Goal: Task Accomplishment & Management: Use online tool/utility

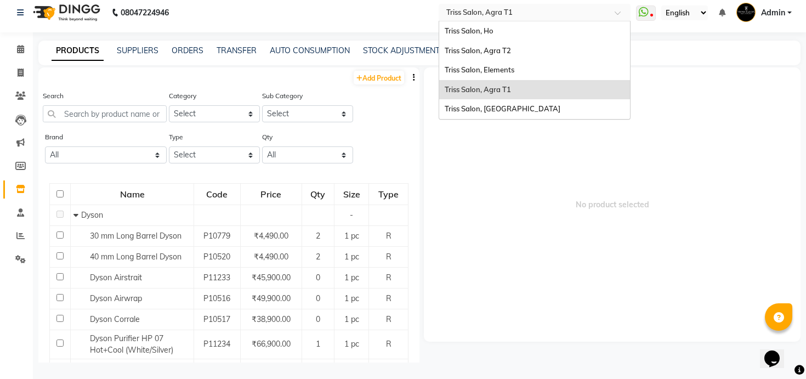
click at [551, 13] on input "text" at bounding box center [523, 12] width 159 height 11
click at [542, 54] on div "Triss Salon, Agra T2" at bounding box center [534, 51] width 191 height 20
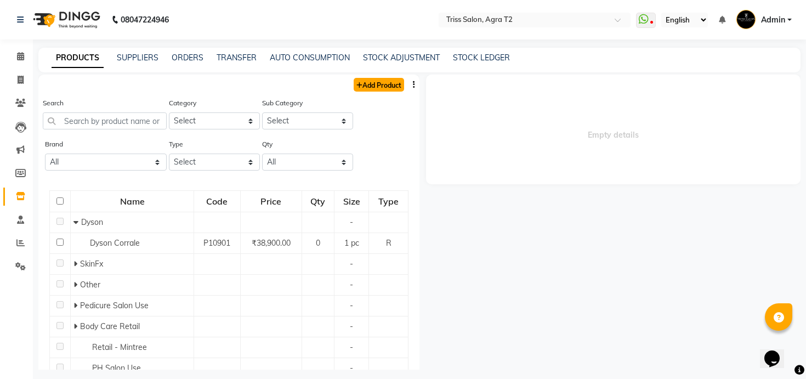
click at [391, 82] on link "Add Product" at bounding box center [379, 85] width 50 height 14
select select "true"
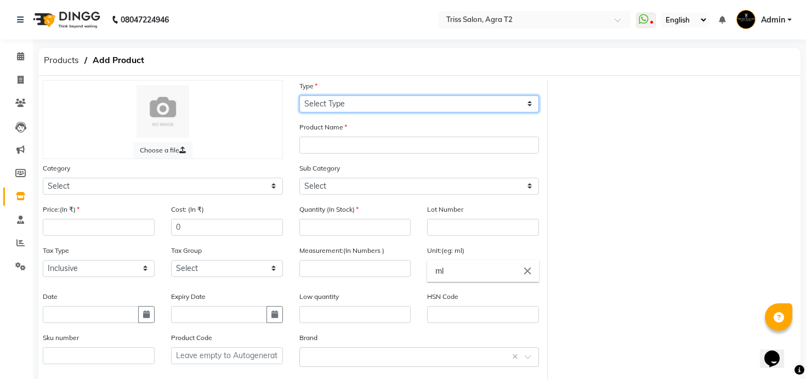
click at [371, 105] on select "Select Type Both Retail Consumable" at bounding box center [419, 103] width 240 height 17
click at [299, 95] on select "Select Type Both Retail Consumable" at bounding box center [419, 103] width 240 height 17
click at [346, 97] on select "Select Type Both Retail Consumable" at bounding box center [419, 103] width 240 height 17
select select "B"
click at [299, 95] on select "Select Type Both Retail Consumable" at bounding box center [419, 103] width 240 height 17
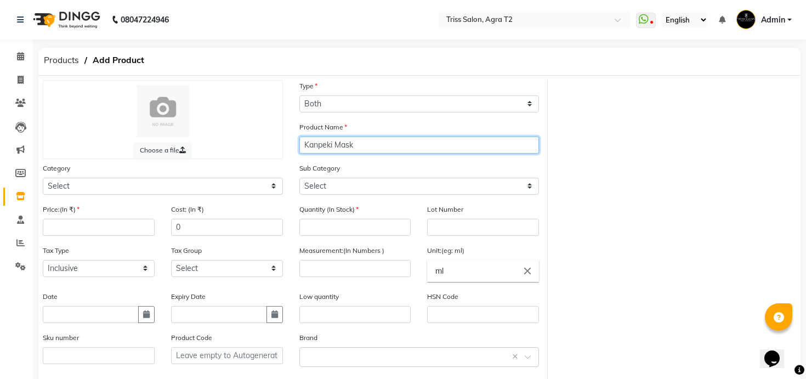
type input "Kanpeki Mask"
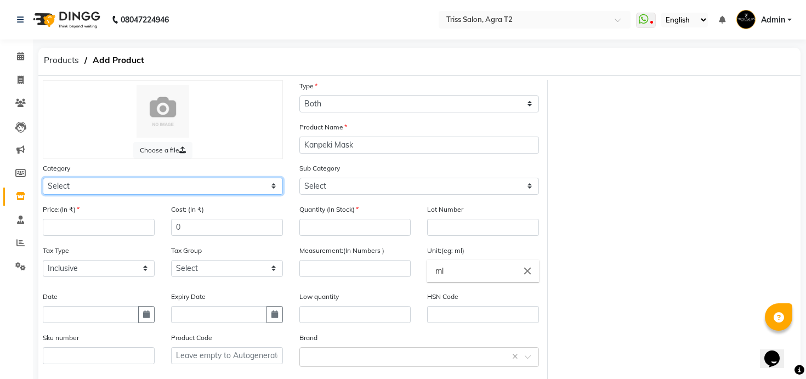
select select "367302750"
click at [43, 178] on select "Select PH [PERSON_NAME] Moroccan Oil 3TenX K18 Schwarzkopf Mintree Kanpeki Thal…" at bounding box center [163, 186] width 240 height 17
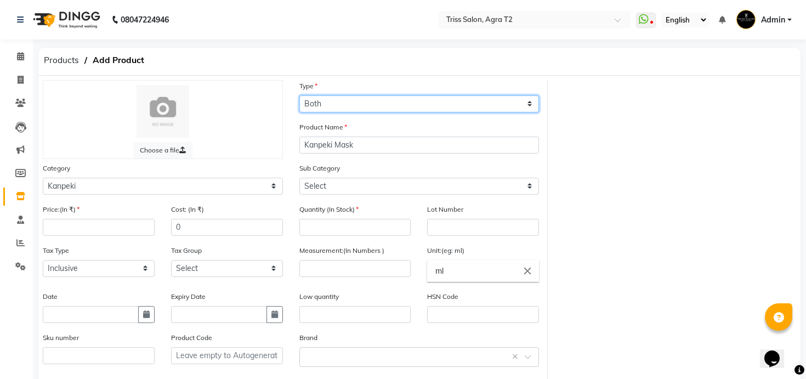
click at [343, 104] on select "Select Type Both Retail Consumable" at bounding box center [419, 103] width 240 height 17
select select "C"
click at [299, 95] on select "Select Type Both Retail Consumable" at bounding box center [419, 103] width 240 height 17
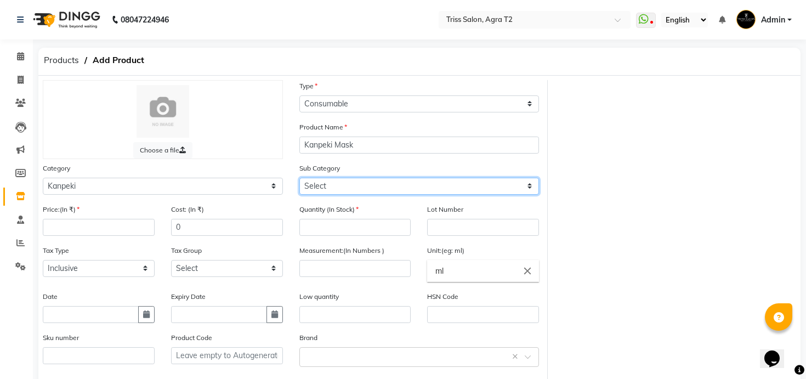
click at [343, 179] on select "Select Salon Use - Kanpeki Retail - [GEOGRAPHIC_DATA]" at bounding box center [419, 186] width 240 height 17
select select "3673027501"
click at [299, 178] on select "Select Salon Use - Kanpeki Retail - Kanpeki" at bounding box center [419, 186] width 240 height 17
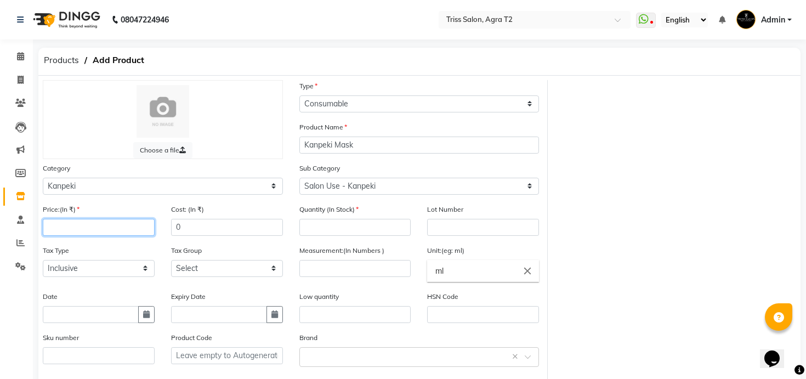
click at [137, 228] on input "number" at bounding box center [99, 227] width 112 height 17
type input "254"
click at [137, 227] on input "254" at bounding box center [99, 227] width 112 height 17
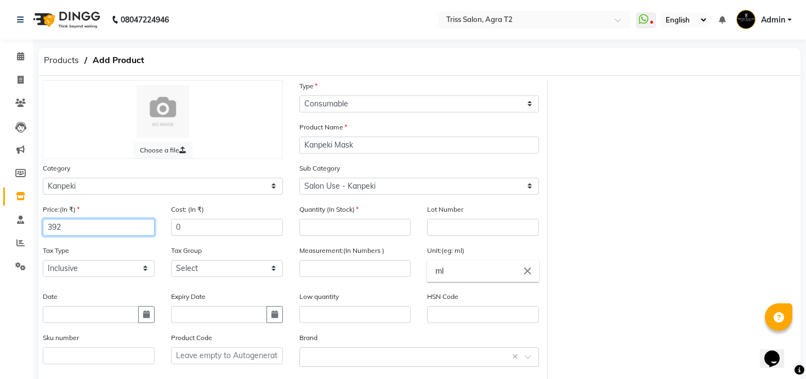
type input "392"
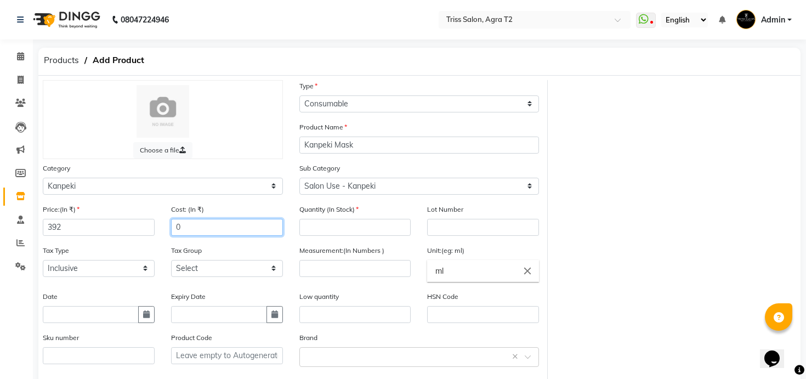
paste input "254"
type input "254"
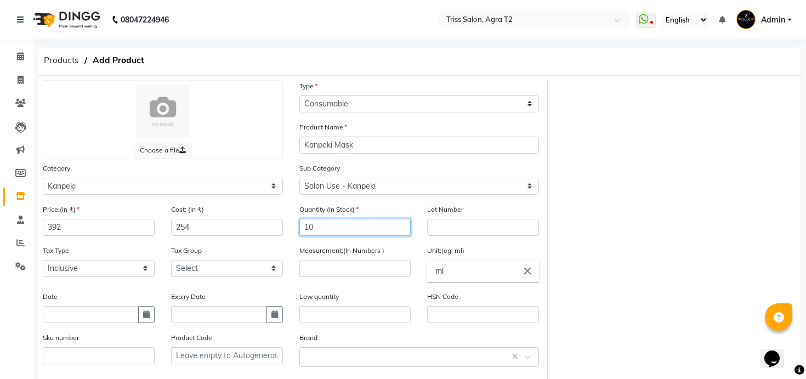
type input "10"
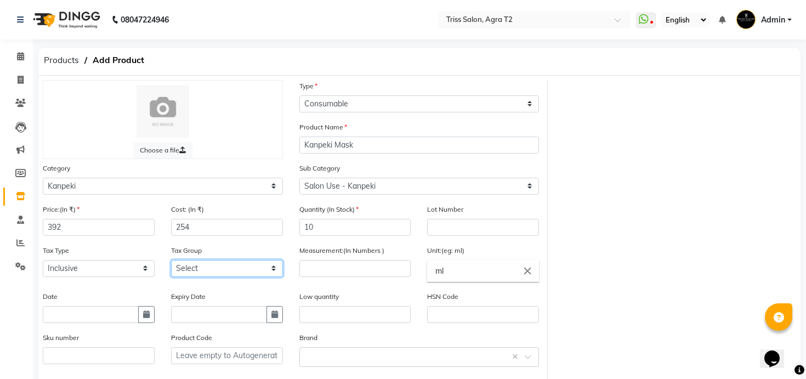
select select "1365"
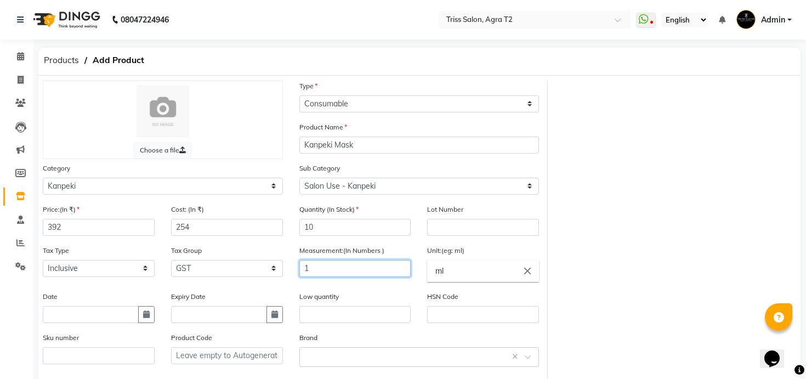
type input "1"
type input "pc"
click at [324, 349] on div "Select brand or add custom brand ×" at bounding box center [419, 357] width 240 height 20
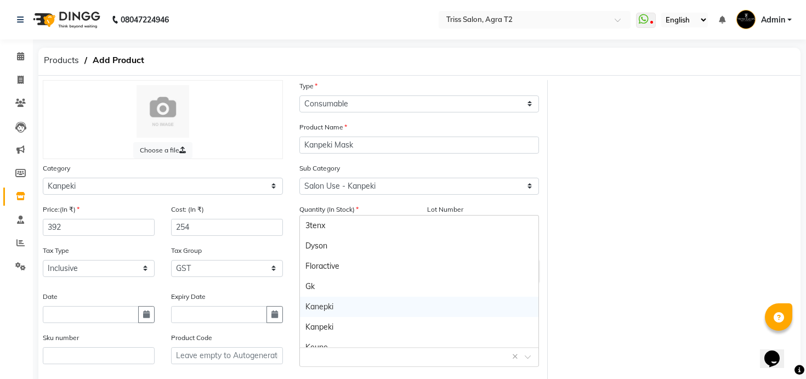
click at [328, 307] on div "Kanepki" at bounding box center [419, 307] width 239 height 20
click at [335, 355] on input "text" at bounding box center [408, 356] width 206 height 12
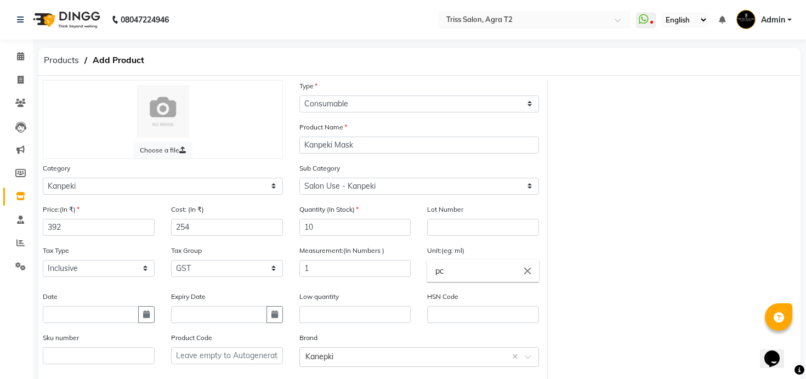
click at [256, 344] on div "Product Code" at bounding box center [227, 348] width 112 height 32
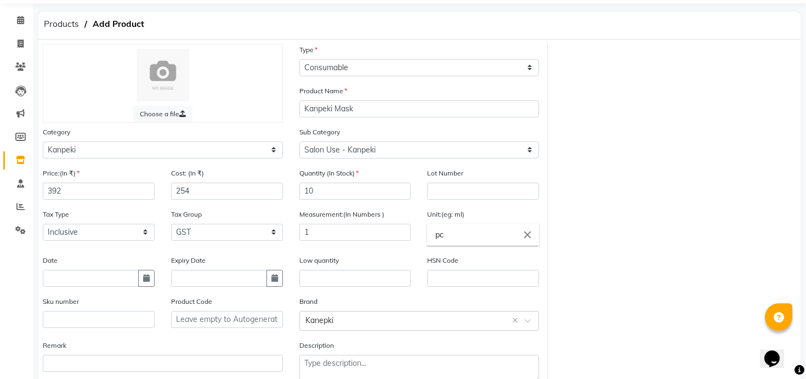
scroll to position [102, 0]
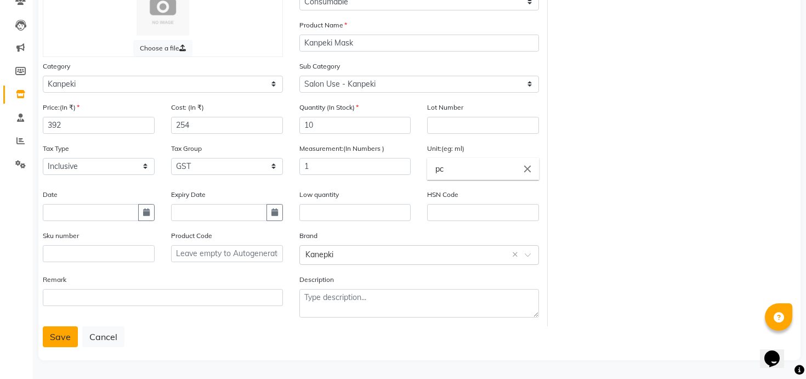
click at [59, 335] on button "Save" at bounding box center [60, 336] width 35 height 21
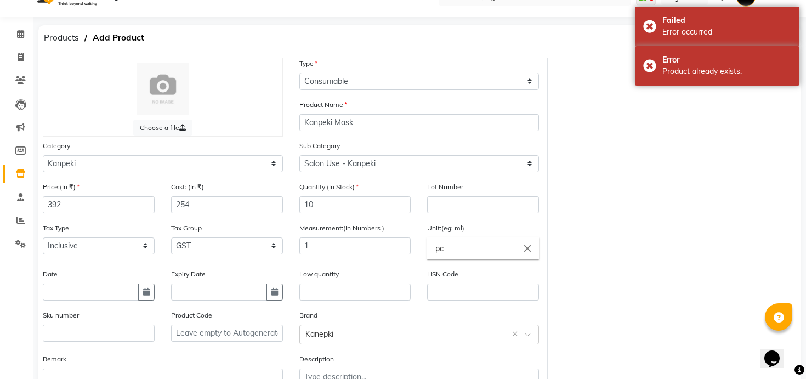
scroll to position [0, 0]
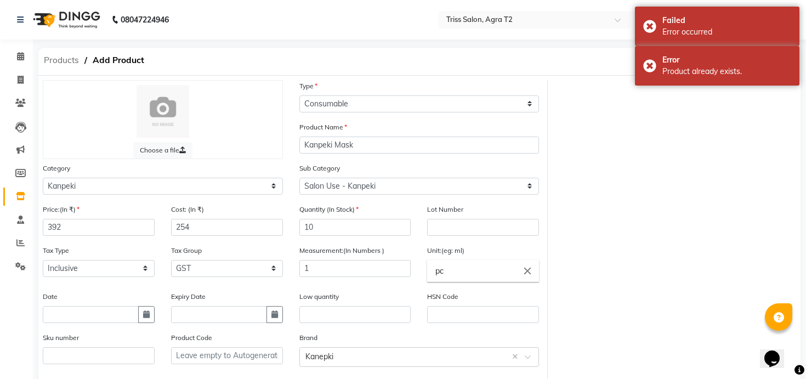
click at [56, 64] on span "Products" at bounding box center [61, 60] width 46 height 20
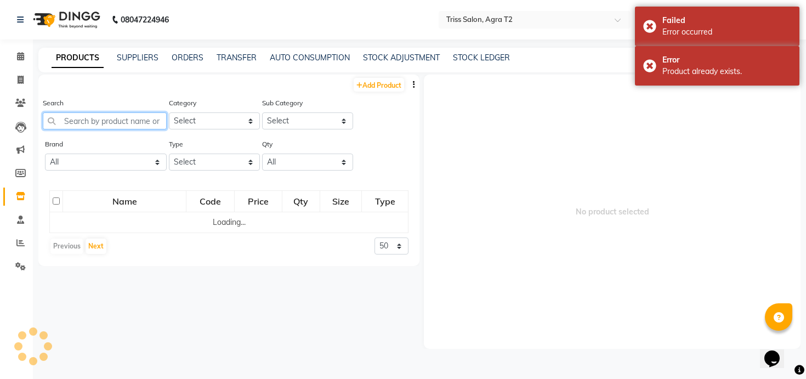
click at [121, 115] on input "text" at bounding box center [105, 120] width 124 height 17
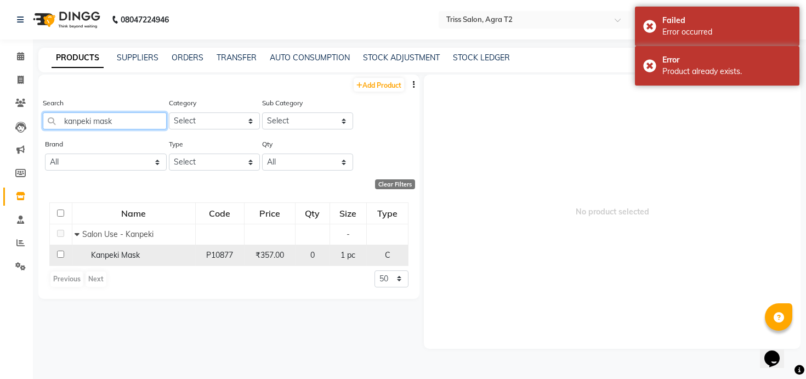
type input "kanpeki mask"
click at [137, 258] on span "Kanpeki Mask" at bounding box center [115, 255] width 49 height 10
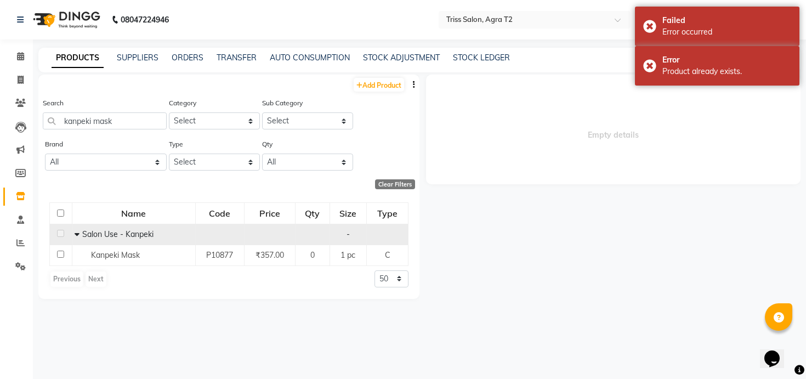
select select
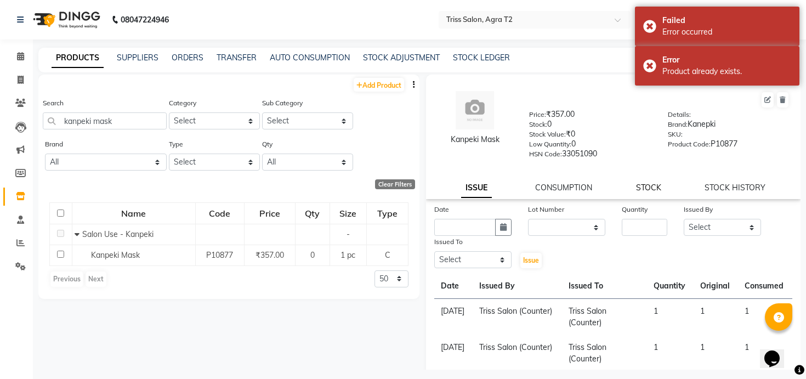
click at [655, 186] on link "STOCK" at bounding box center [648, 188] width 25 height 10
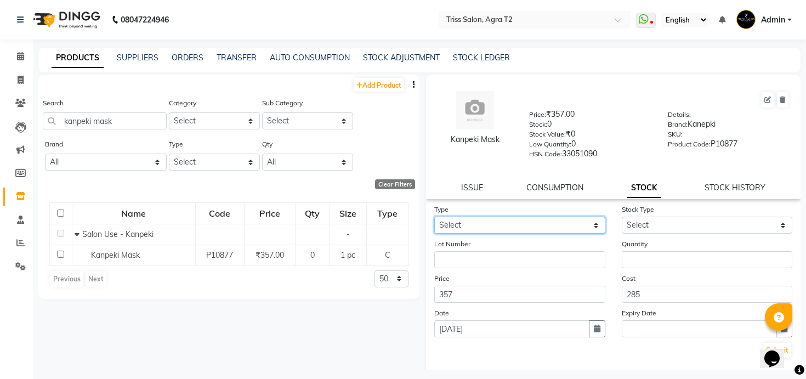
click at [563, 224] on select "Select In Out" at bounding box center [519, 225] width 171 height 17
select select "in"
click at [434, 217] on select "Select In Out" at bounding box center [519, 225] width 171 height 17
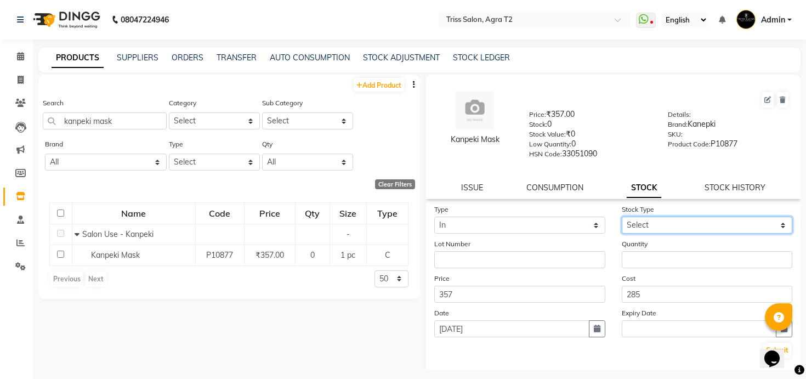
select select "new stock"
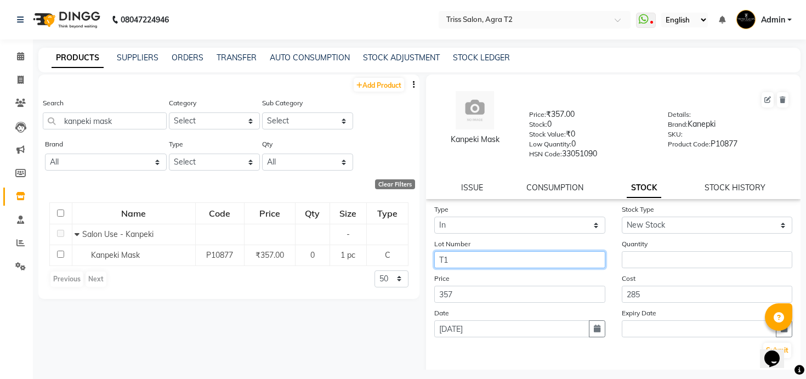
type input "T1"
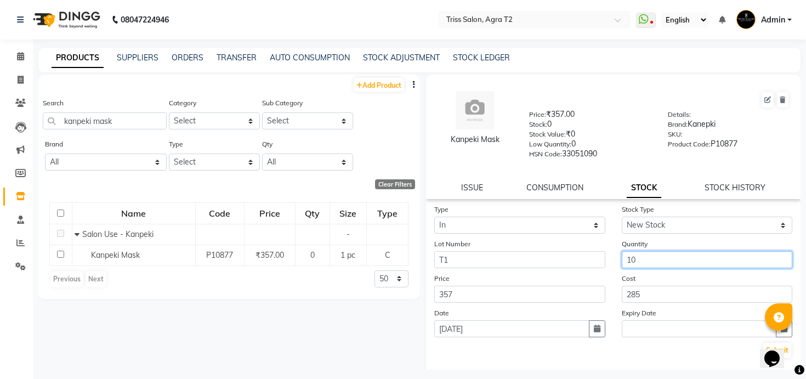
type input "10"
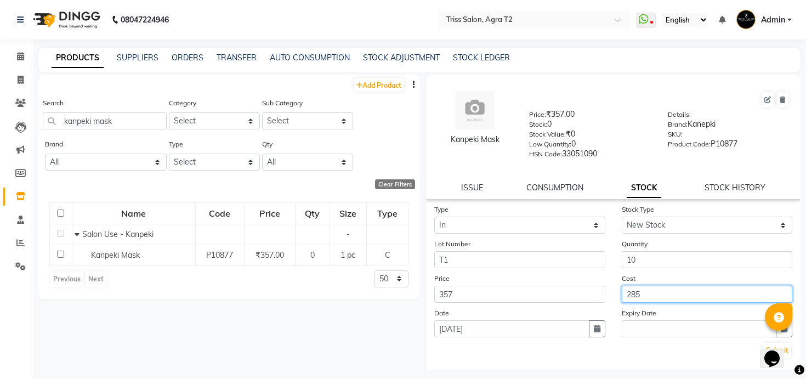
scroll to position [53, 0]
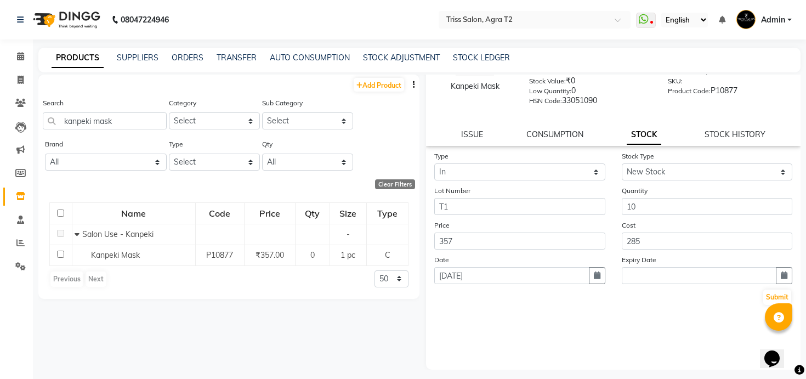
click at [761, 296] on div "Submit" at bounding box center [613, 297] width 358 height 18
click at [769, 296] on button "Submit" at bounding box center [777, 297] width 28 height 15
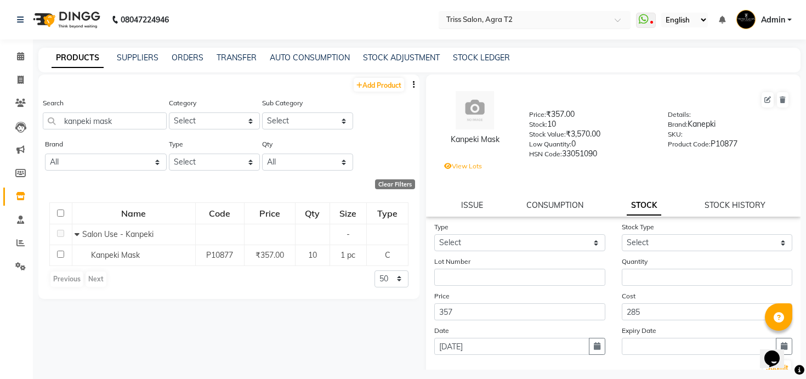
click at [522, 21] on input "text" at bounding box center [523, 19] width 159 height 11
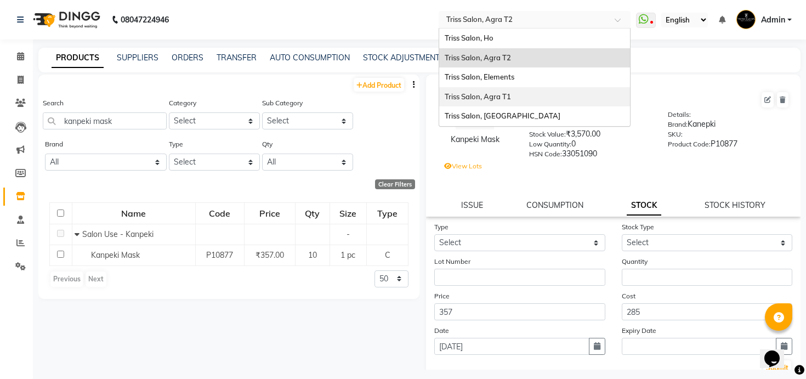
click at [507, 90] on div "Triss Salon, Agra T1" at bounding box center [534, 97] width 191 height 20
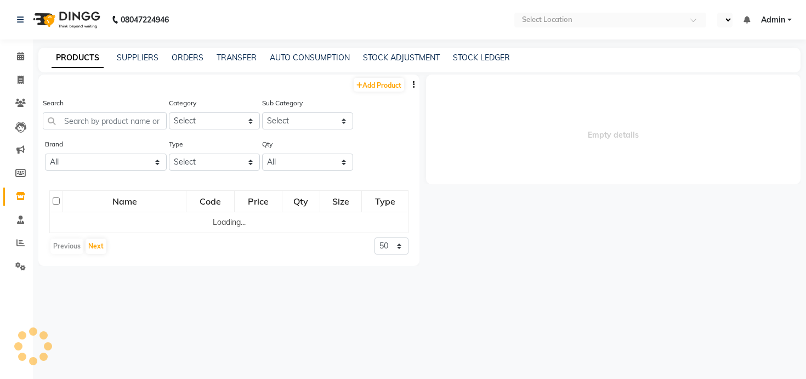
select select "en"
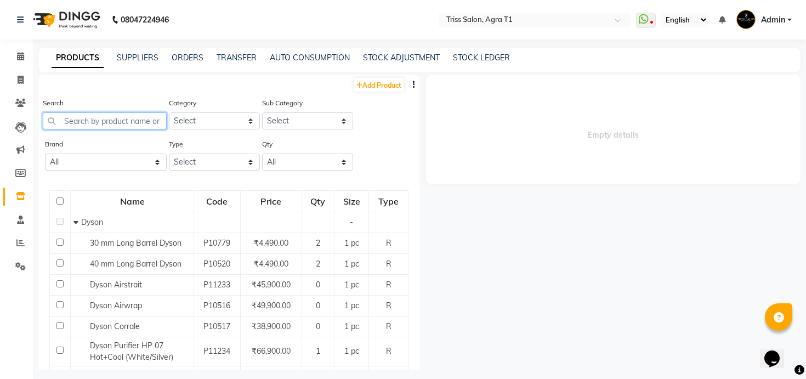
click at [110, 121] on input "text" at bounding box center [105, 120] width 124 height 17
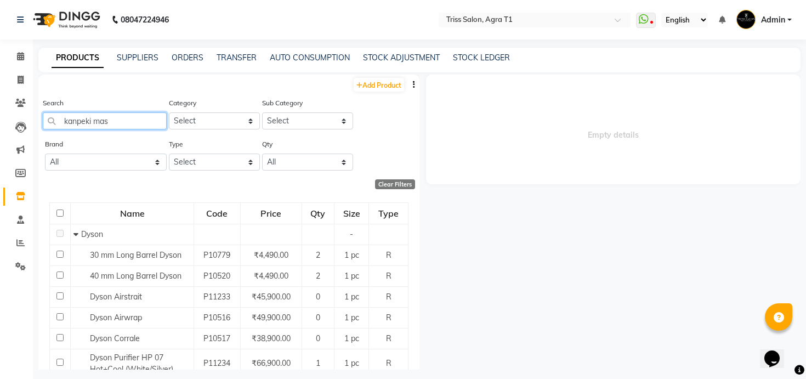
type input "kanpeki mask"
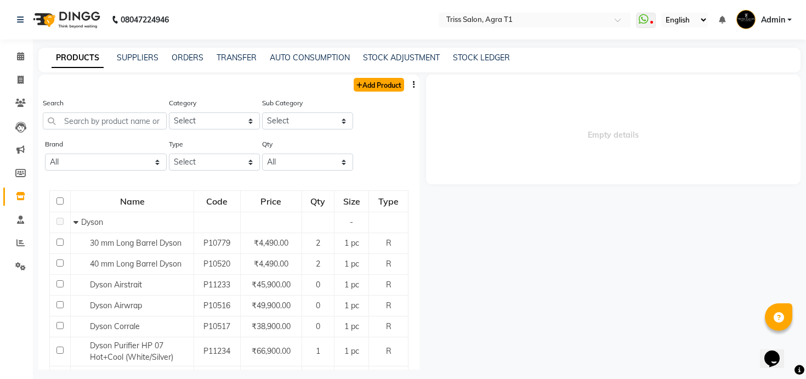
click at [362, 86] on link "Add Product" at bounding box center [379, 85] width 50 height 14
select select "true"
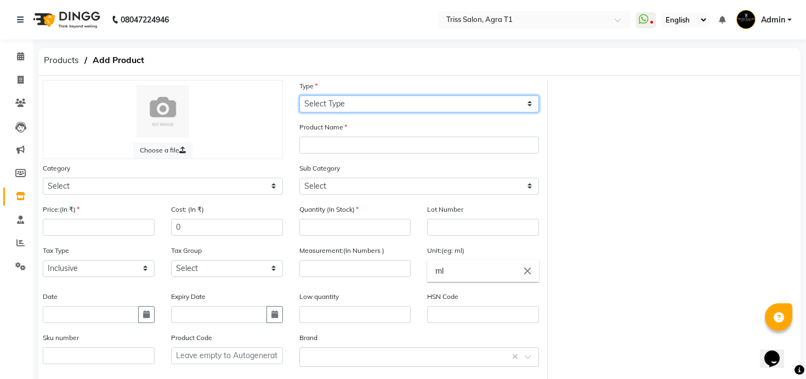
click at [429, 109] on select "Select Type Both Retail Consumable" at bounding box center [419, 103] width 240 height 17
select select "C"
click at [299, 95] on select "Select Type Both Retail Consumable" at bounding box center [419, 103] width 240 height 17
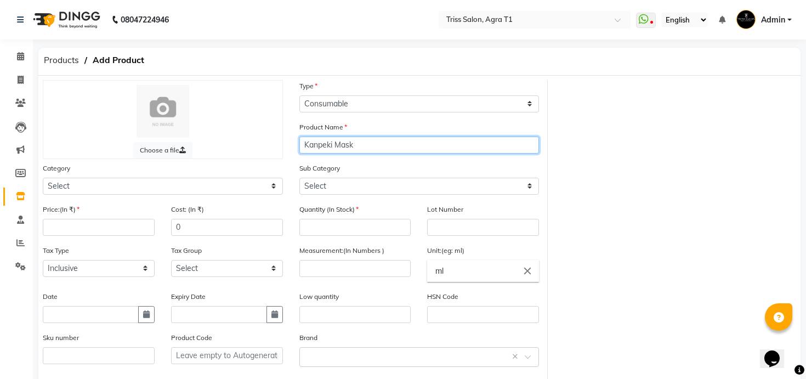
type input "Kanpeki Mask"
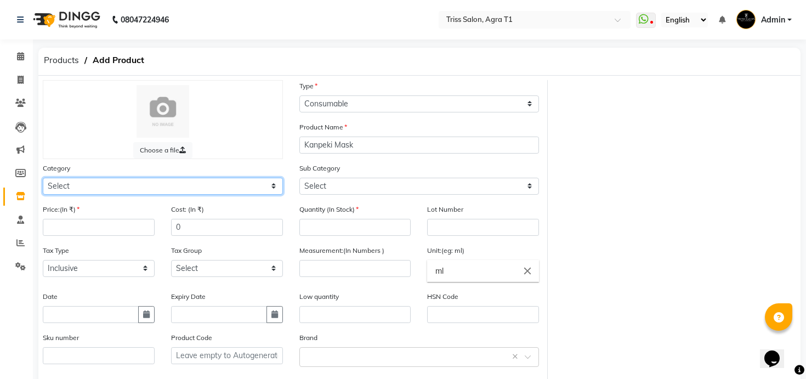
select select "367302750"
click at [43, 178] on select "Select PH Keune GK Moroccan Oil 3TenX K18 Schwarzkopf Mintree Kanpeki Thalgo Ot…" at bounding box center [163, 186] width 240 height 17
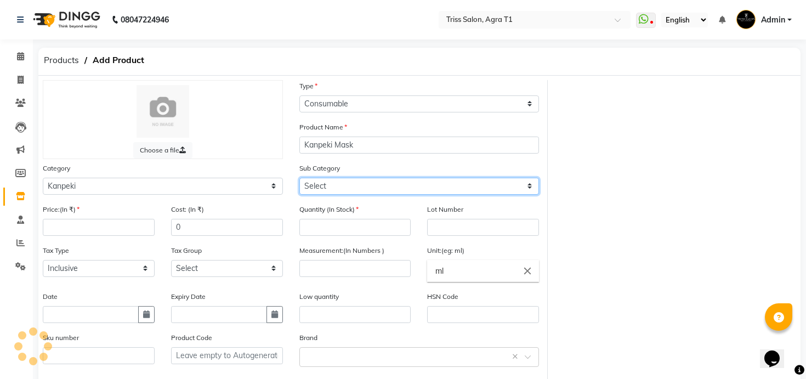
click at [372, 182] on select "Select" at bounding box center [419, 186] width 240 height 17
click at [299, 178] on select "Select Salon Use - Kanpeki Retail - Kanpeki" at bounding box center [419, 186] width 240 height 17
click at [360, 180] on select "Select Salon Use - Kanpeki Retail - Kanpeki" at bounding box center [419, 186] width 240 height 17
select select "3673027501"
click at [299, 178] on select "Select Salon Use - Kanpeki Retail - Kanpeki" at bounding box center [419, 186] width 240 height 17
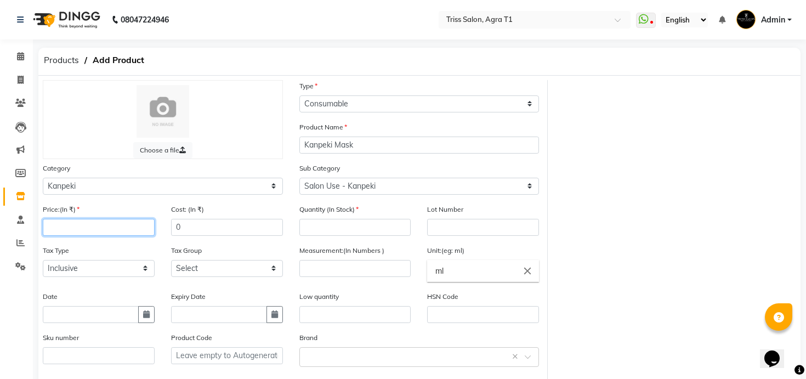
click at [106, 225] on input "number" at bounding box center [99, 227] width 112 height 17
type input "392"
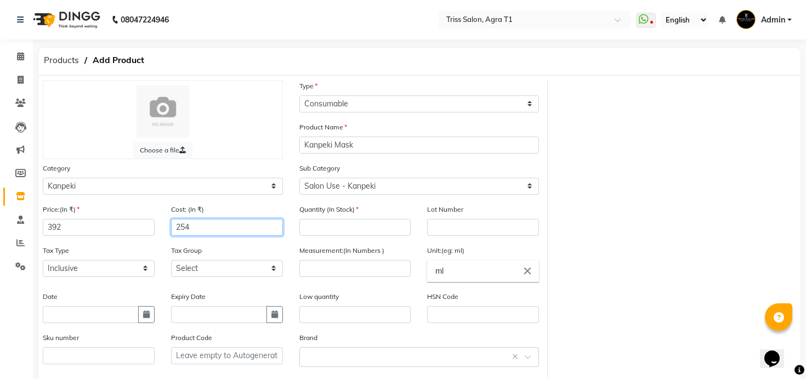
type input "254"
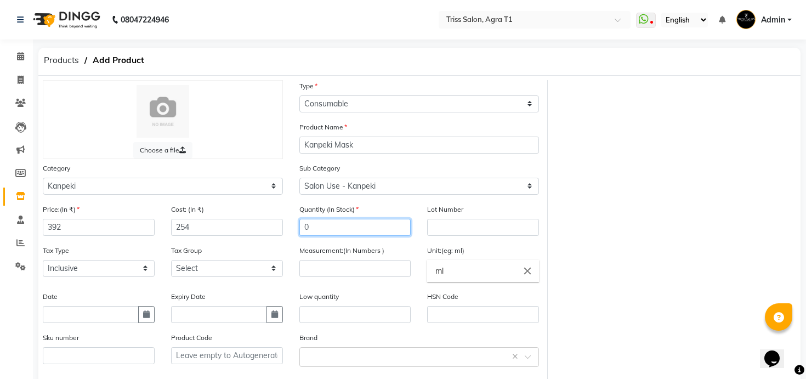
type input "0"
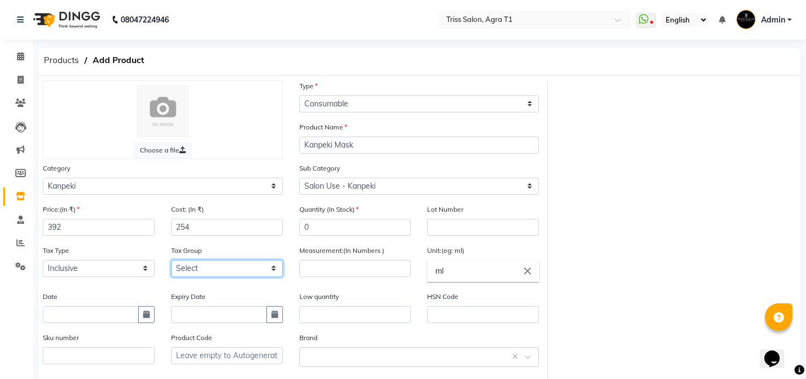
select select "1277"
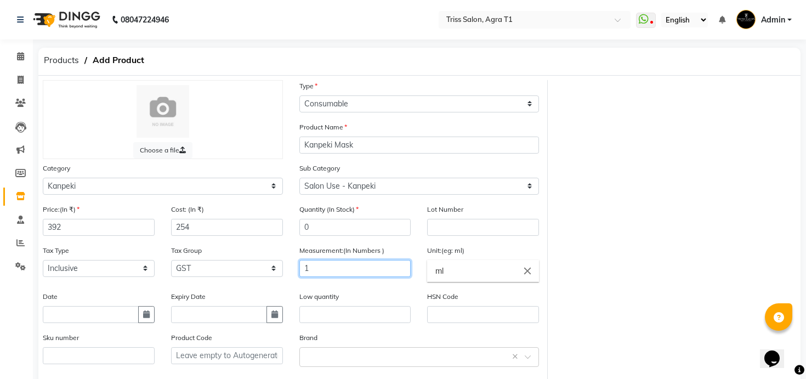
type input "1"
type input "pc"
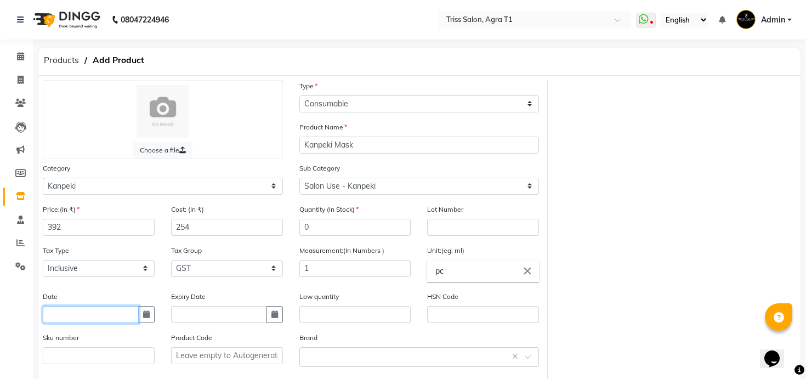
scroll to position [102, 0]
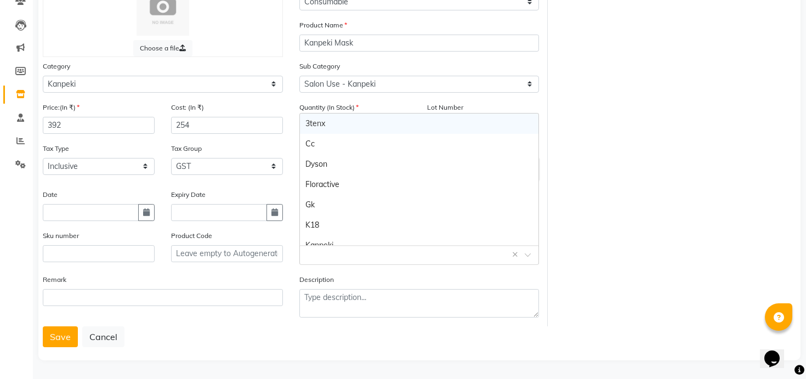
click at [307, 256] on input "text" at bounding box center [408, 254] width 206 height 12
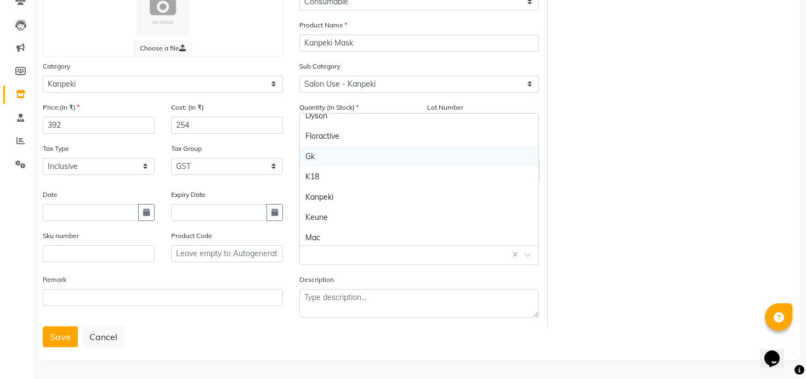
scroll to position [49, 0]
click at [335, 191] on div "Kanpeki" at bounding box center [419, 196] width 239 height 20
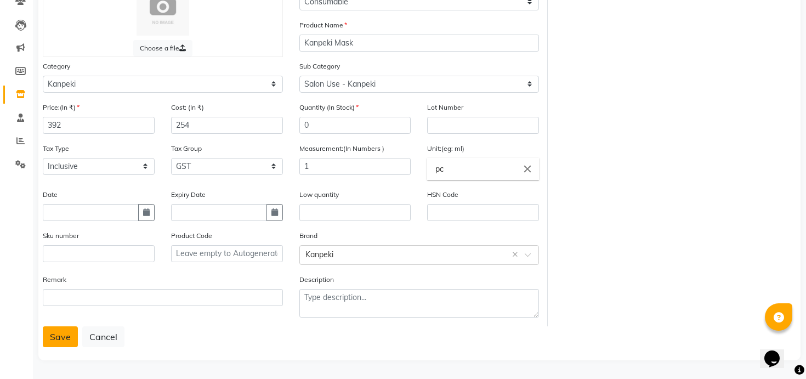
click at [71, 336] on button "Save" at bounding box center [60, 336] width 35 height 21
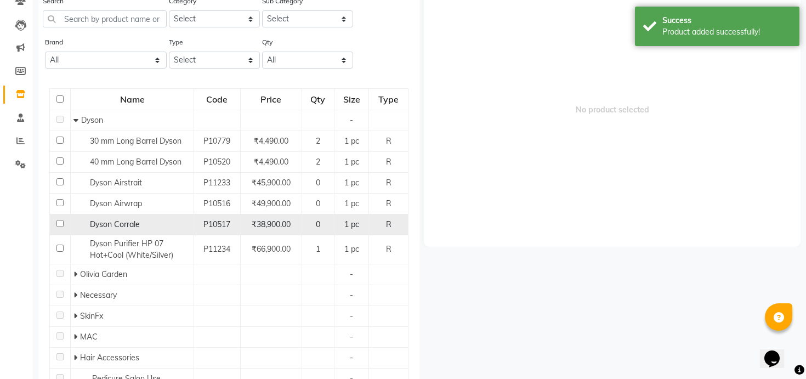
scroll to position [7, 0]
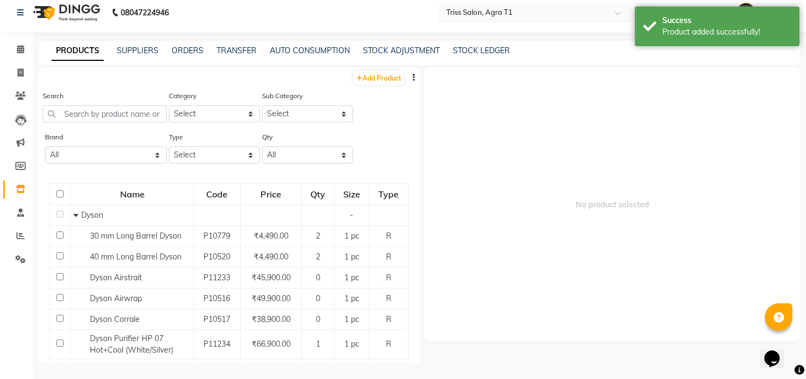
click at [522, 19] on div "Select Location × Triss Salon, Agra T1" at bounding box center [535, 13] width 192 height 18
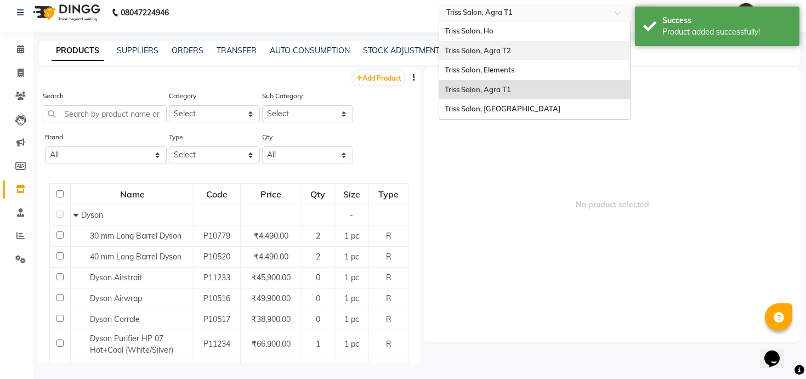
click at [516, 52] on div "Triss Salon, Agra T2" at bounding box center [534, 51] width 191 height 20
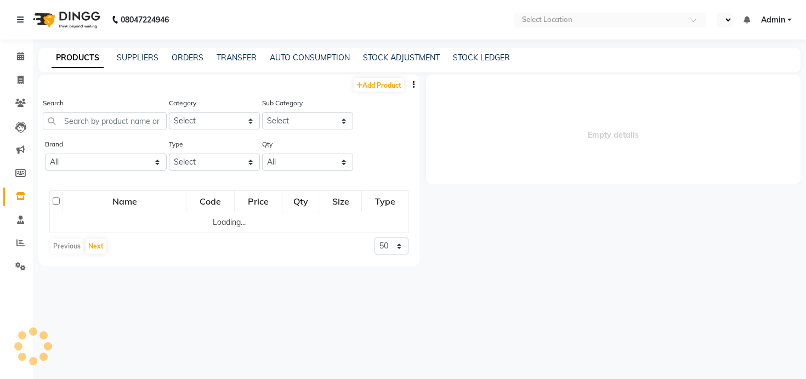
select select "en"
select select
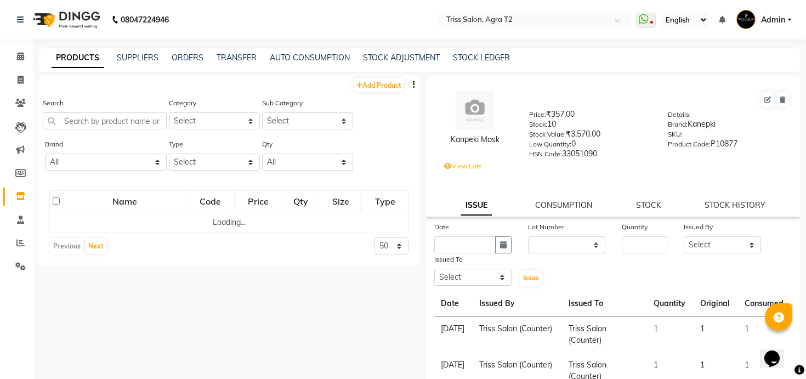
click at [130, 131] on div "Search" at bounding box center [105, 117] width 124 height 41
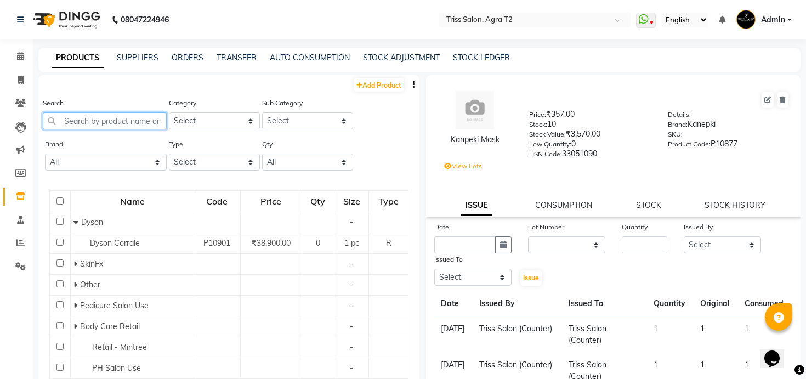
click at [130, 118] on input "text" at bounding box center [105, 120] width 124 height 17
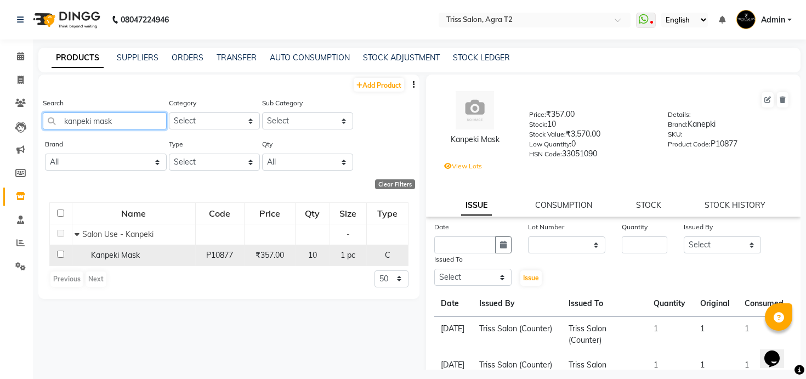
type input "kanpeki mask"
click at [129, 253] on span "Kanpeki Mask" at bounding box center [115, 255] width 49 height 10
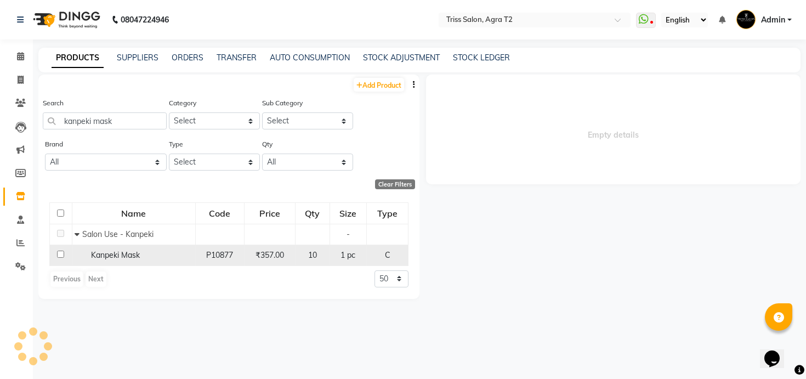
select select
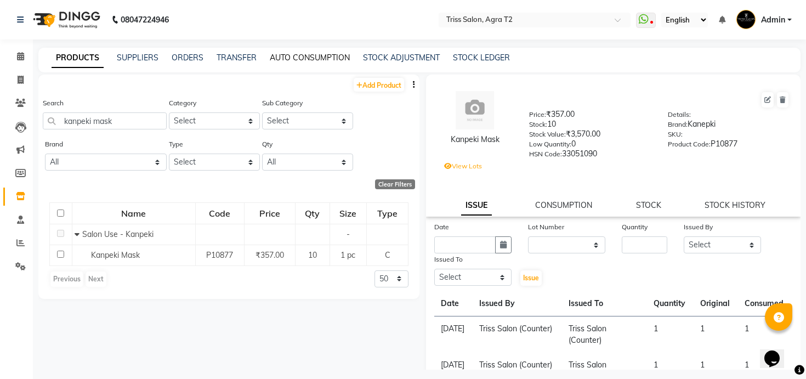
click at [295, 61] on link "AUTO CONSUMPTION" at bounding box center [310, 58] width 80 height 10
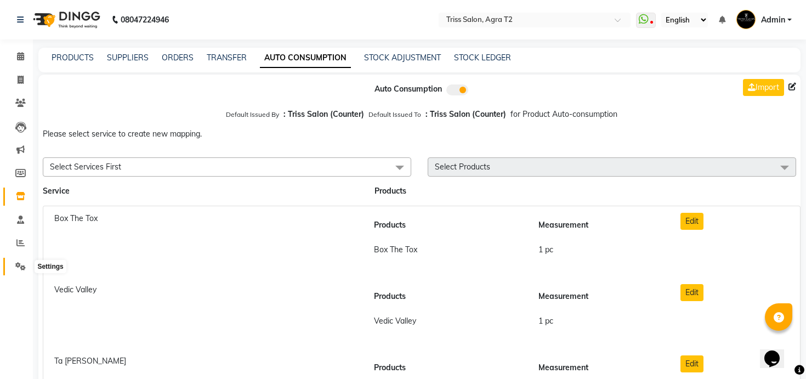
click at [21, 266] on icon at bounding box center [20, 266] width 10 height 8
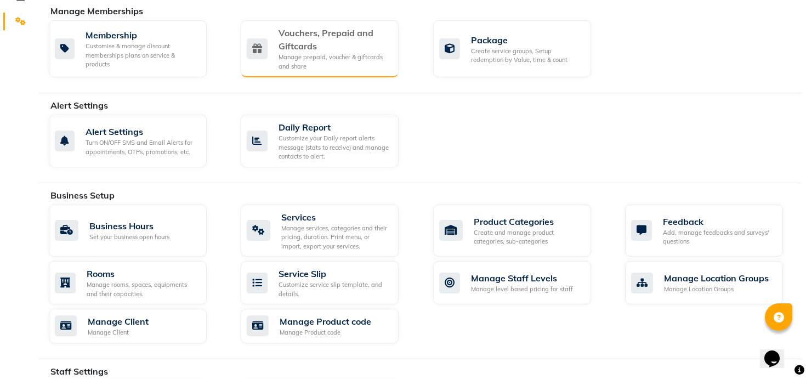
scroll to position [279, 0]
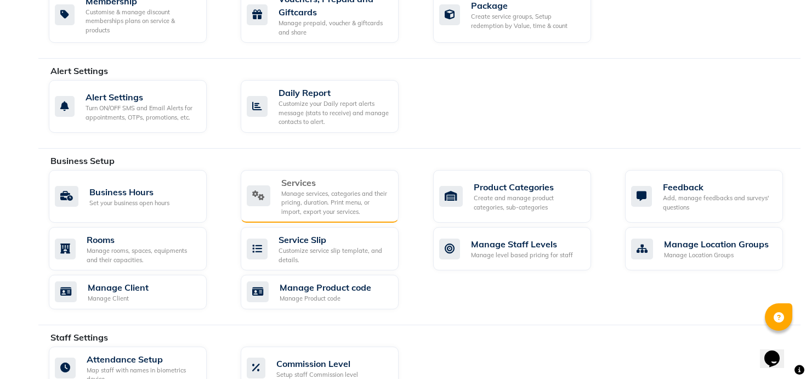
click at [340, 198] on div "Manage services, categories and their pricing, duration. Print menu, or import,…" at bounding box center [335, 202] width 109 height 27
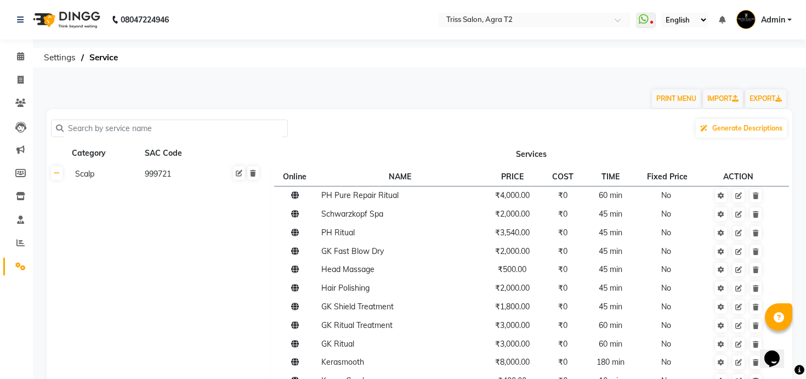
click at [196, 123] on input "text" at bounding box center [173, 128] width 219 height 17
paste input "kanpeki mask"
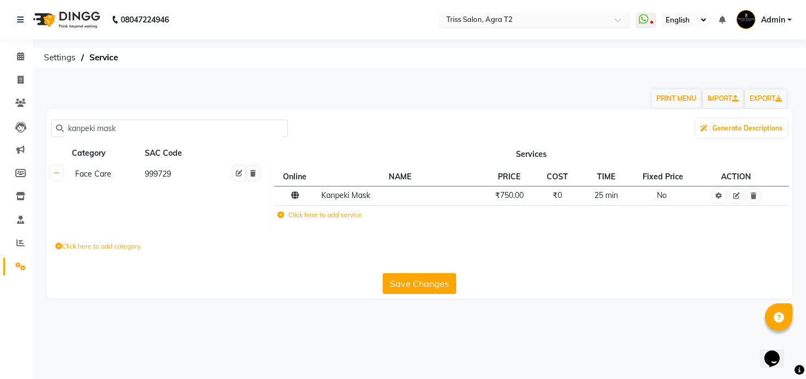
type input "kanpeki mask"
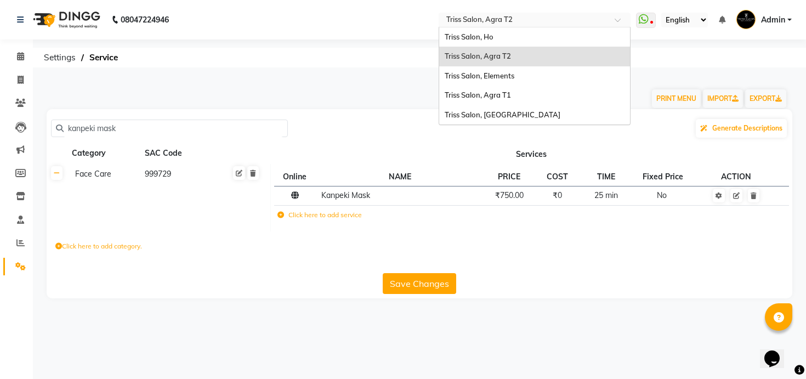
click at [526, 18] on input "text" at bounding box center [523, 20] width 159 height 11
click at [23, 194] on icon at bounding box center [20, 196] width 9 height 8
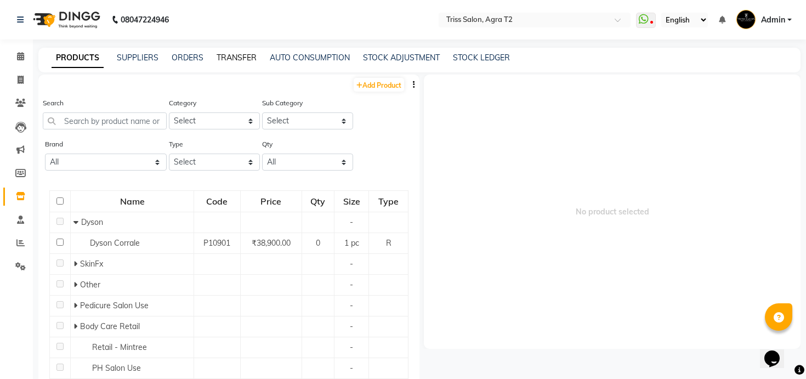
click at [246, 57] on link "TRANSFER" at bounding box center [237, 58] width 40 height 10
select select "sender"
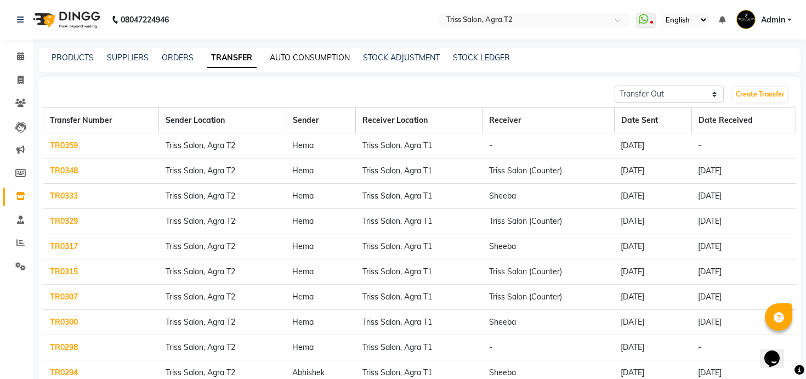
click at [309, 56] on link "AUTO CONSUMPTION" at bounding box center [310, 58] width 80 height 10
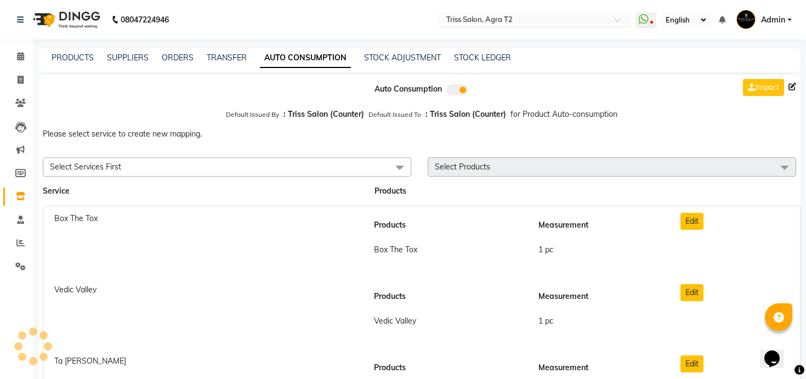
click at [528, 22] on input "text" at bounding box center [523, 20] width 159 height 11
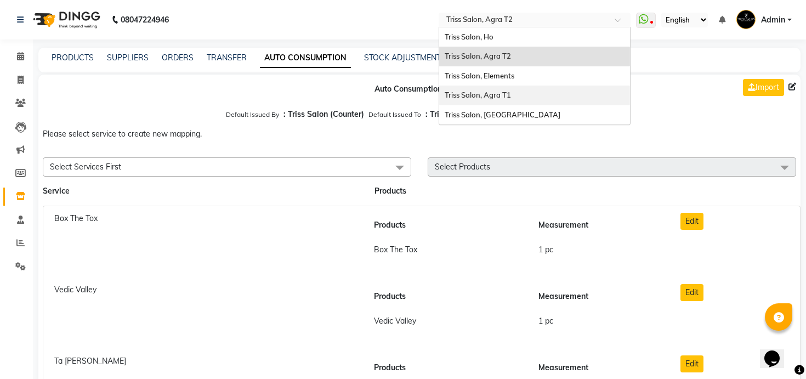
click at [502, 90] on span "Triss Salon, Agra T1" at bounding box center [478, 94] width 66 height 9
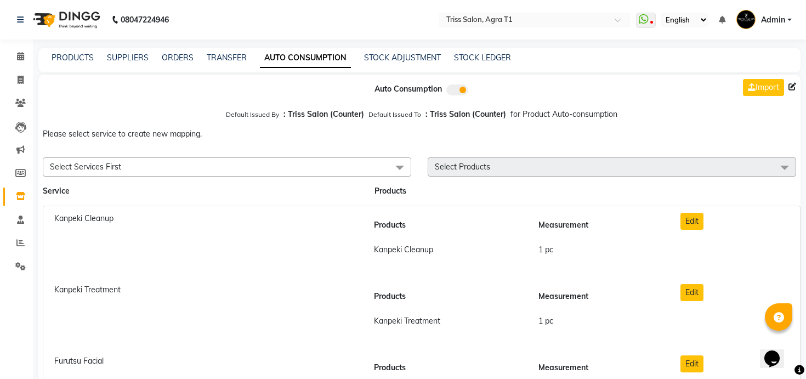
click at [394, 167] on span at bounding box center [400, 167] width 22 height 21
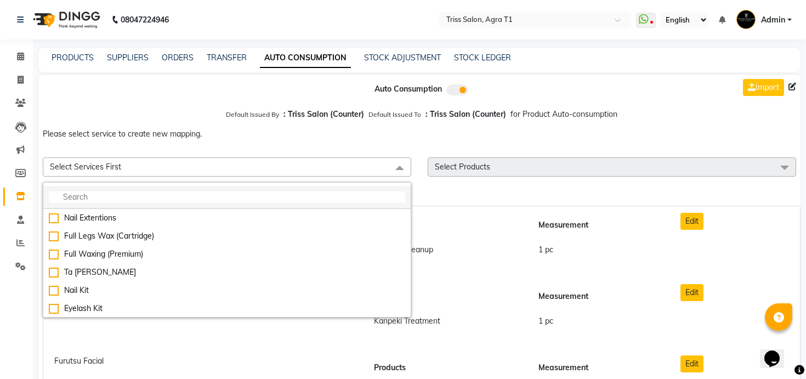
click at [279, 196] on input "multiselect-search" at bounding box center [227, 197] width 357 height 12
paste input "kanpeki mask"
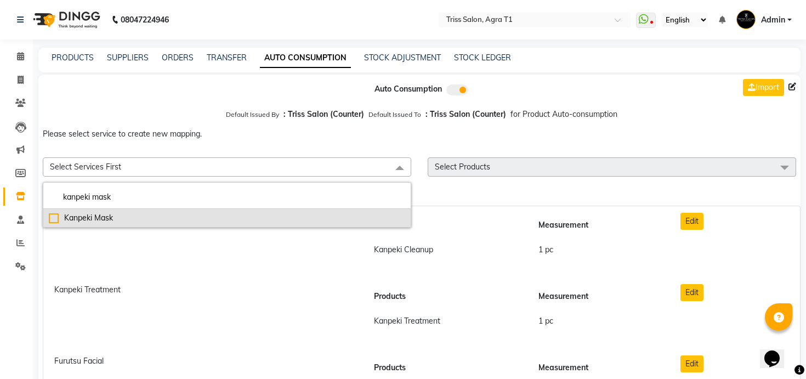
type input "kanpeki mask"
click at [217, 220] on div "Kanpeki Mask" at bounding box center [227, 218] width 357 height 12
checkbox input "true"
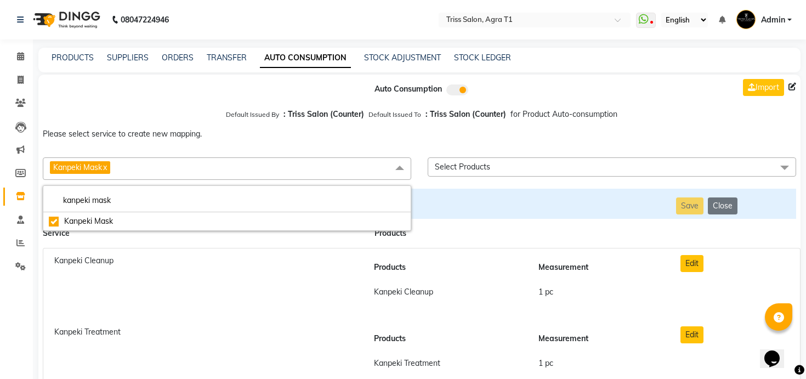
click at [483, 163] on span "Select Products" at bounding box center [462, 167] width 55 height 10
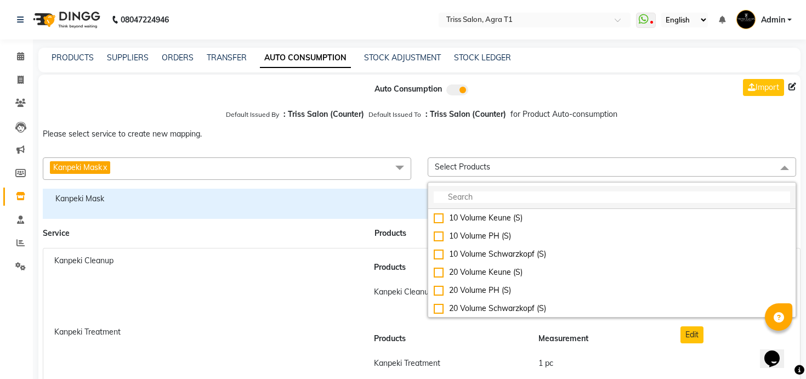
click at [485, 194] on input "multiselect-search" at bounding box center [612, 197] width 357 height 12
paste input "kanpeki mask"
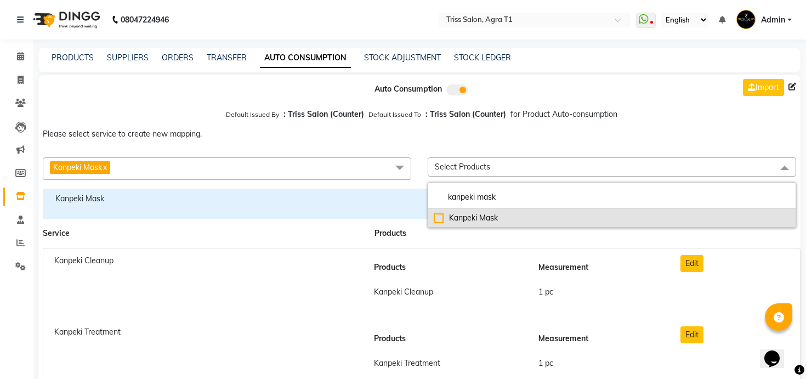
type input "kanpeki mask"
click at [479, 221] on div "Kanpeki Mask" at bounding box center [612, 218] width 357 height 12
checkbox input "true"
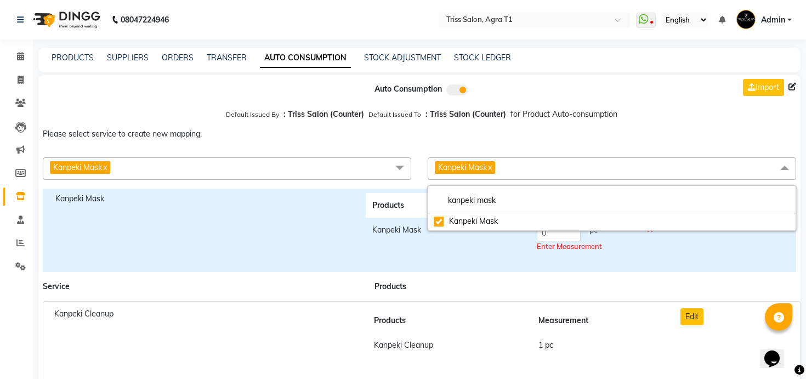
click at [547, 241] on div "Enter Measurement" at bounding box center [585, 246] width 97 height 11
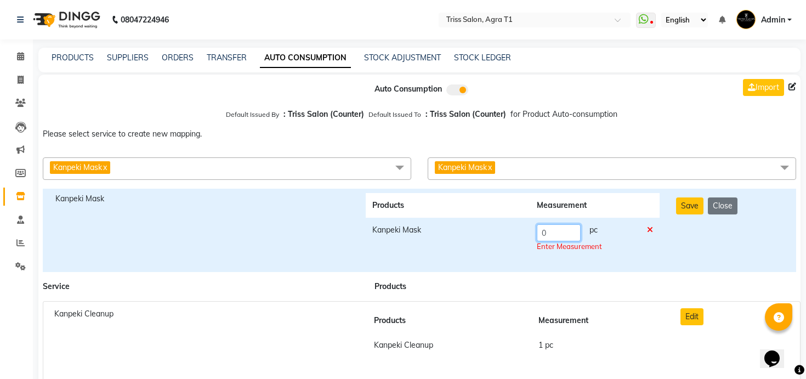
click at [547, 237] on input "0" at bounding box center [559, 232] width 44 height 17
type input "01"
click at [691, 207] on button "Save" at bounding box center [689, 205] width 27 height 17
